Goal: Find specific page/section

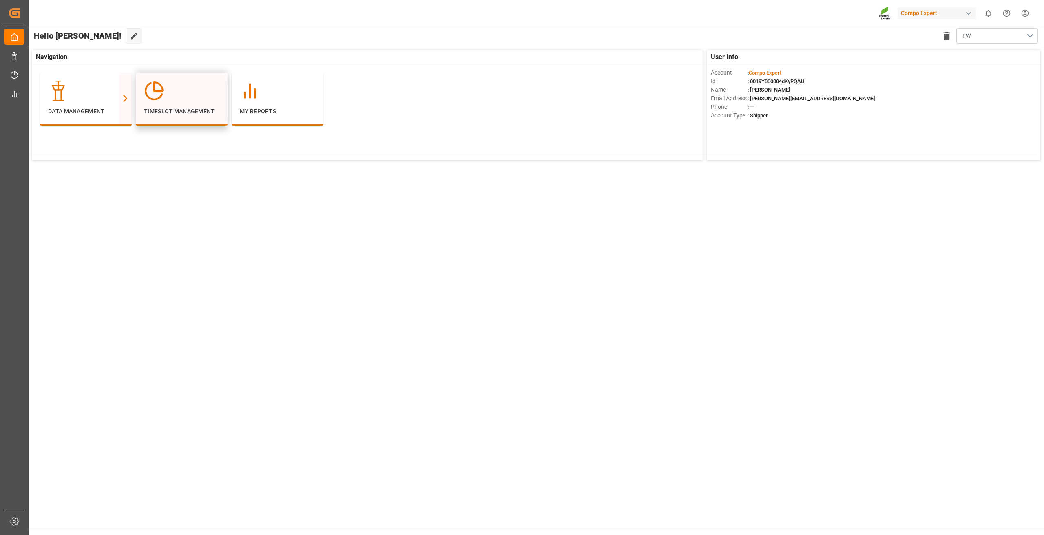
click at [198, 99] on div at bounding box center [181, 91] width 75 height 20
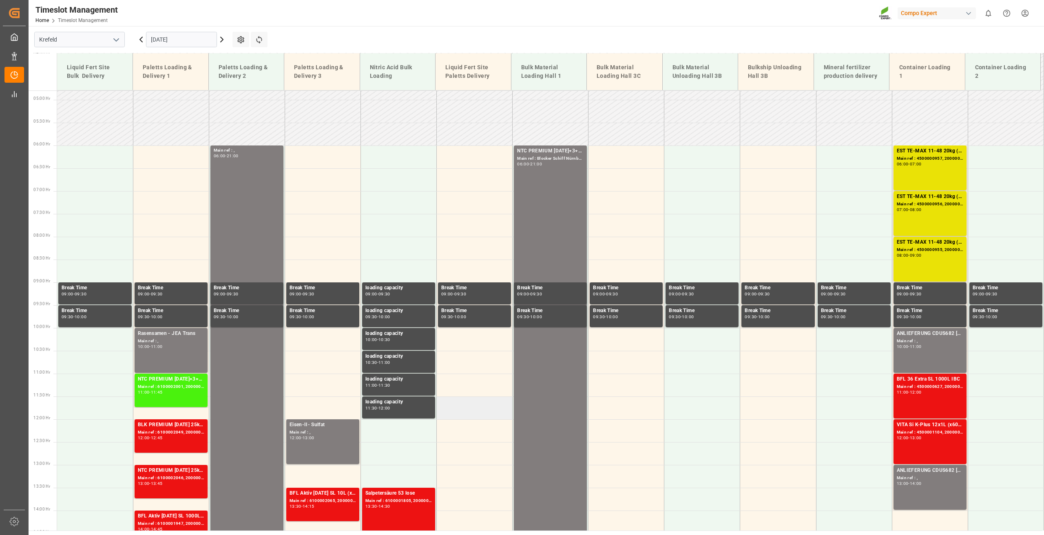
scroll to position [215, 0]
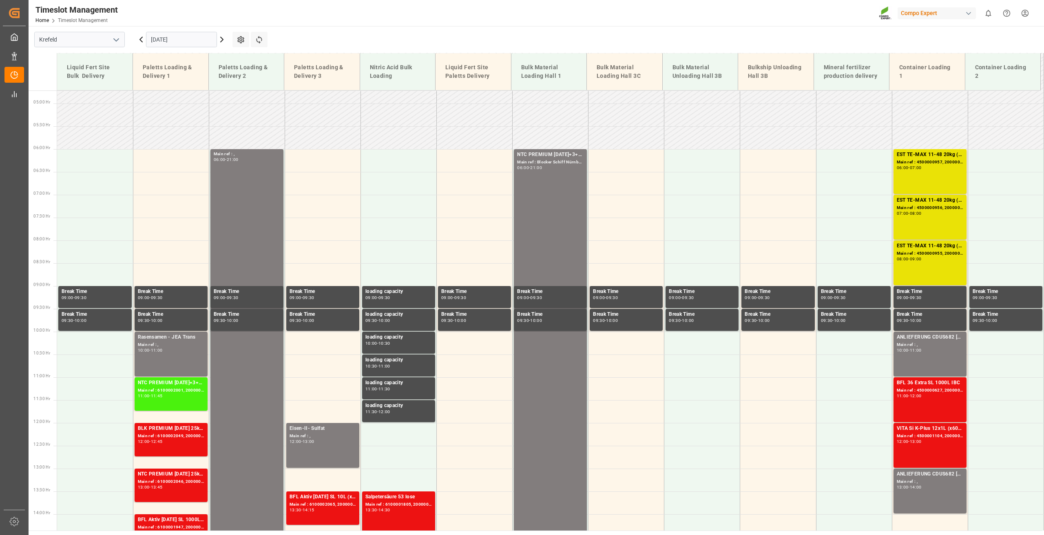
click at [224, 43] on icon at bounding box center [222, 40] width 10 height 10
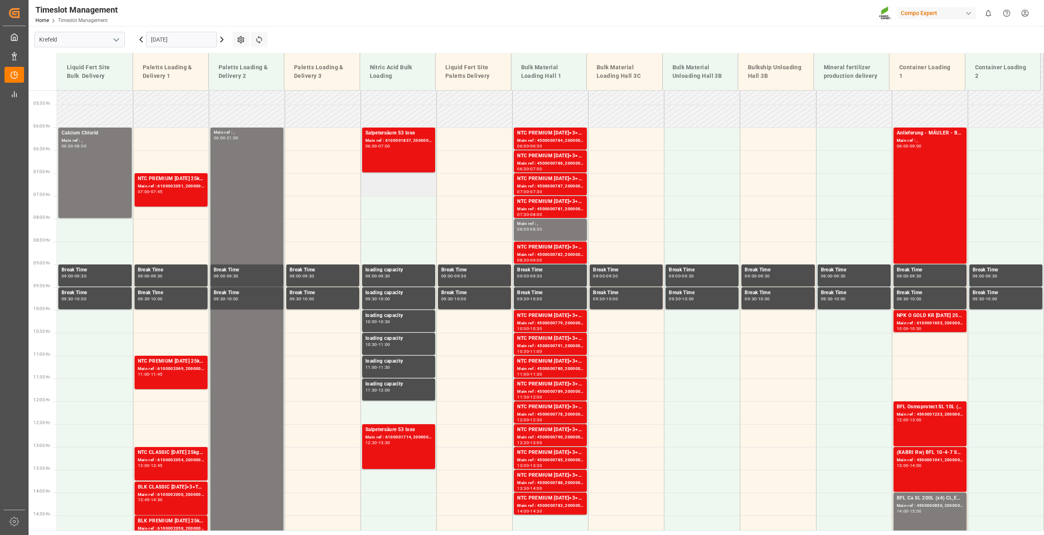
scroll to position [256, 0]
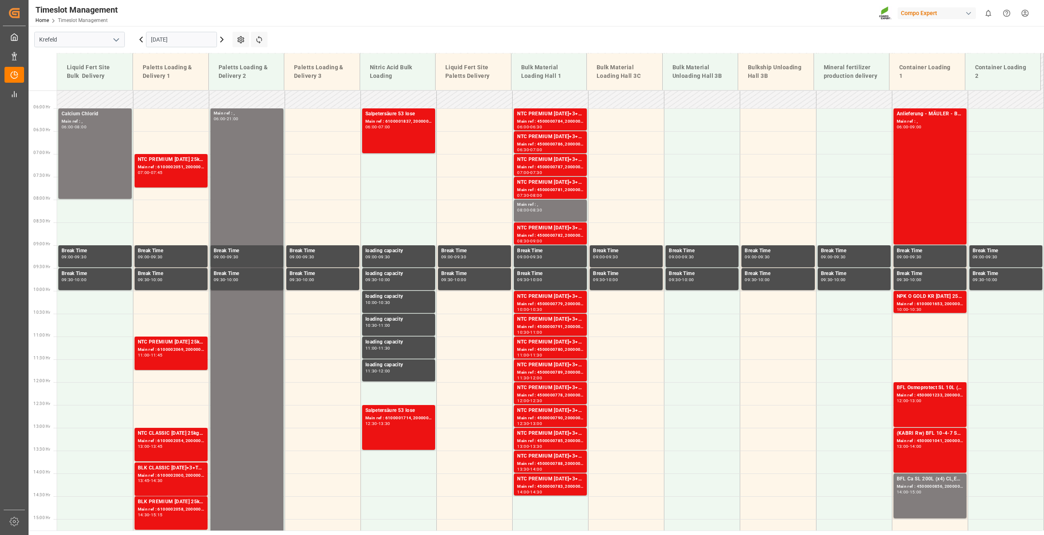
click at [223, 41] on icon at bounding box center [222, 40] width 10 height 10
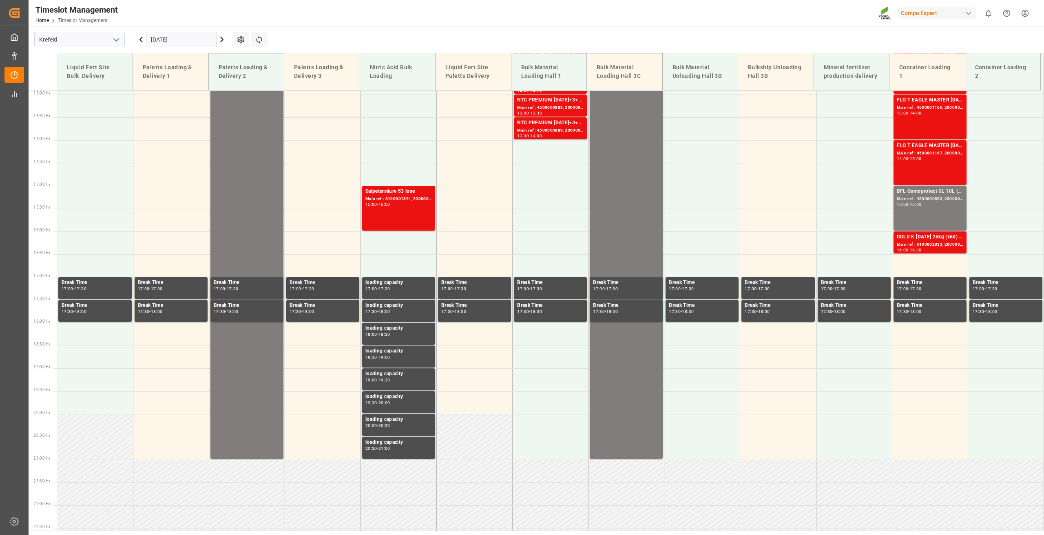
scroll to position [656, 0]
